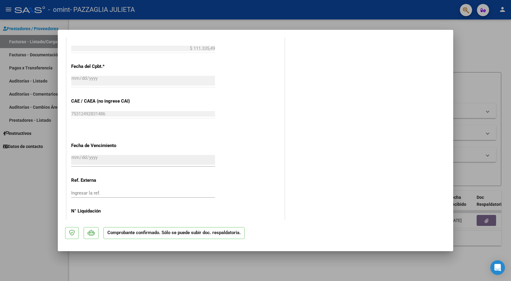
scroll to position [281, 0]
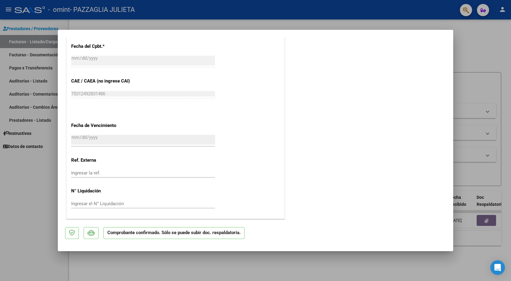
click at [40, 233] on div at bounding box center [255, 140] width 511 height 281
type input "$ 0,00"
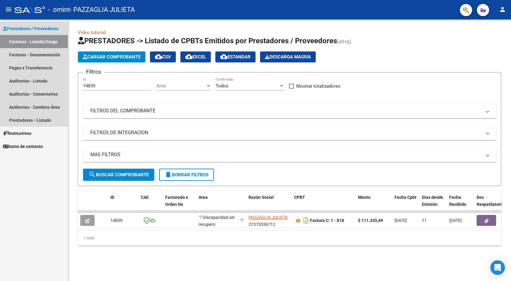
drag, startPoint x: 30, startPoint y: 39, endPoint x: 36, endPoint y: 47, distance: 9.4
click at [29, 39] on link "Facturas - Listado/Carga" at bounding box center [34, 41] width 68 height 13
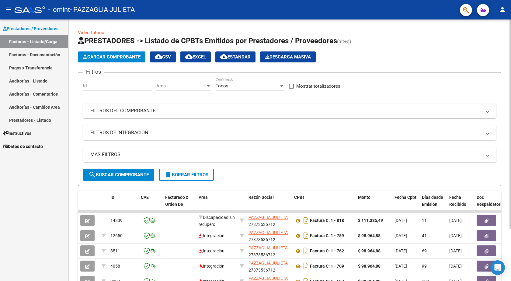
click at [114, 58] on span "Cargar Comprobante" at bounding box center [112, 56] width 58 height 5
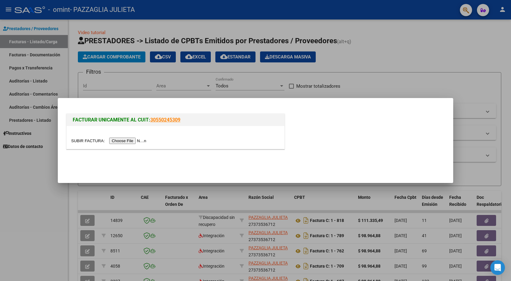
click at [125, 140] on input "file" at bounding box center [109, 140] width 77 height 6
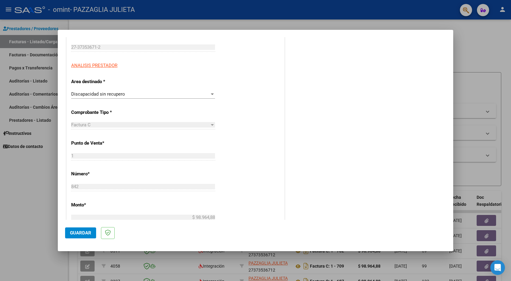
scroll to position [152, 0]
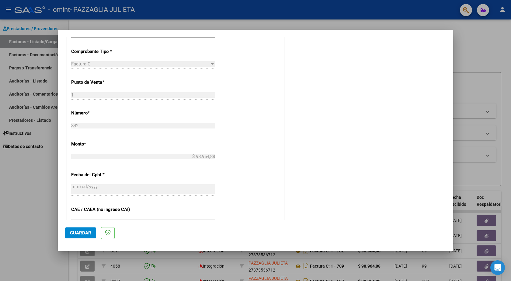
click at [76, 234] on span "Guardar" at bounding box center [80, 232] width 21 height 5
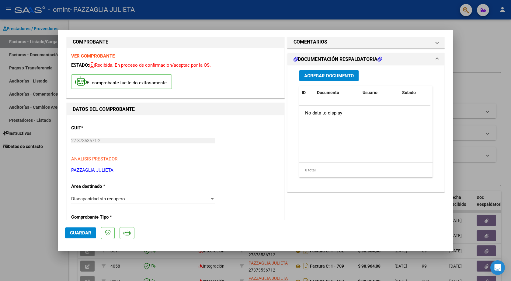
scroll to position [0, 0]
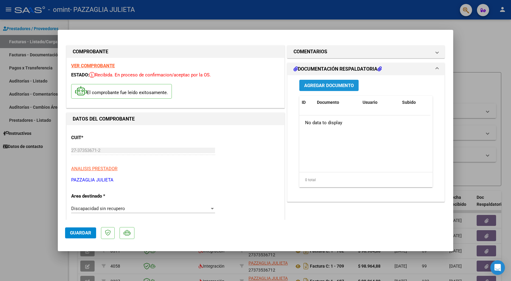
click at [317, 87] on span "Agregar Documento" at bounding box center [329, 85] width 50 height 5
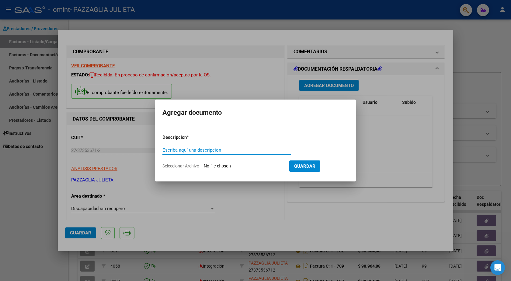
click at [211, 81] on div at bounding box center [255, 140] width 511 height 281
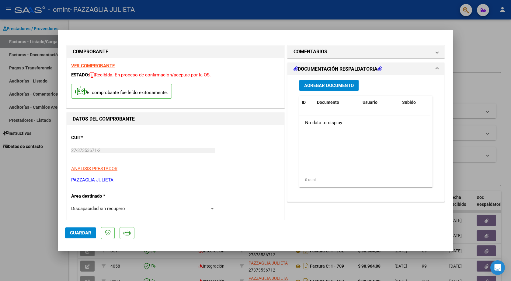
click at [314, 85] on span "Agregar Documento" at bounding box center [329, 85] width 50 height 5
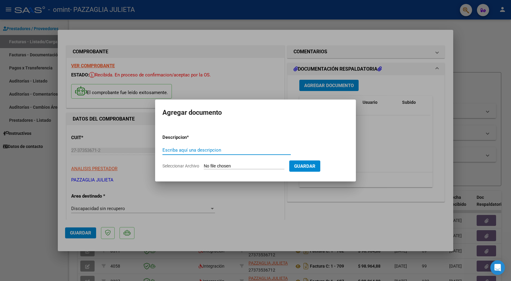
type input "s"
type input "asistencia julio"
click at [239, 163] on input "Seleccionar Archivo" at bounding box center [244, 166] width 81 height 6
type input "C:\fakepath\[PERSON_NAME] asistencia con 8.pdf"
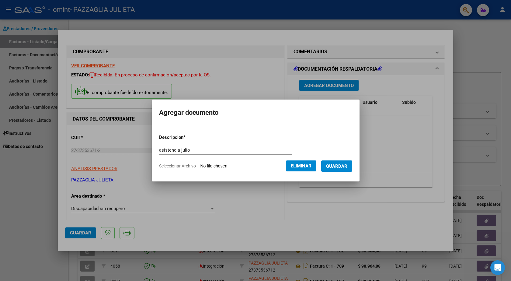
click at [337, 163] on span "Guardar" at bounding box center [336, 165] width 21 height 5
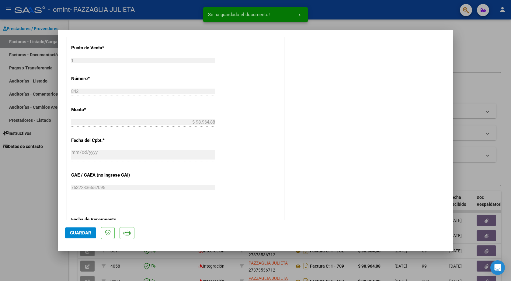
scroll to position [213, 0]
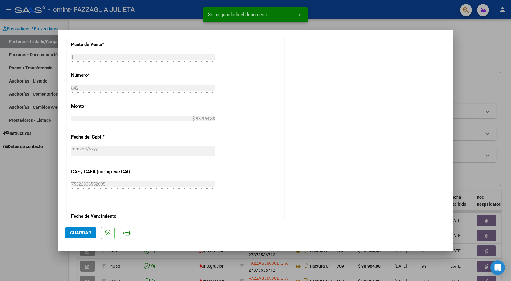
click at [80, 232] on span "Guardar" at bounding box center [80, 232] width 21 height 5
click at [2, 200] on div at bounding box center [255, 140] width 511 height 281
type input "$ 0,00"
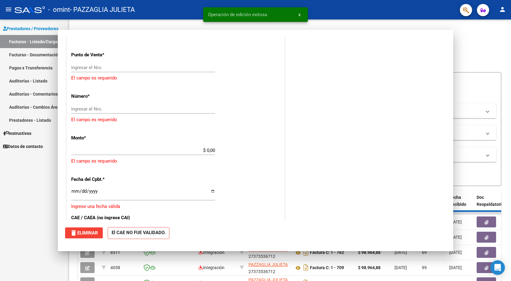
scroll to position [0, 0]
